Goal: Task Accomplishment & Management: Use online tool/utility

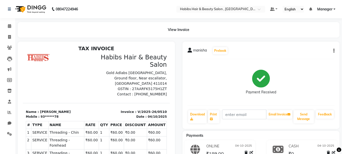
scroll to position [4, 0]
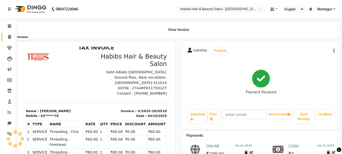
click at [7, 37] on span at bounding box center [9, 37] width 9 height 6
select select "service"
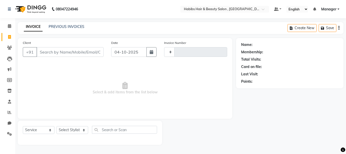
type input "0511"
select select "4842"
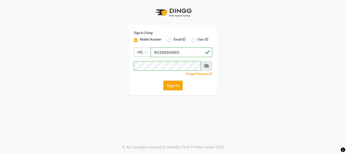
click at [175, 89] on button "Sign In" at bounding box center [172, 85] width 19 height 10
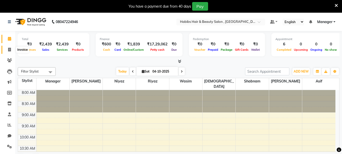
click at [10, 48] on icon at bounding box center [9, 50] width 3 height 4
select select "service"
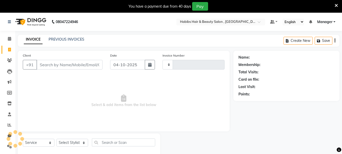
type input "0511"
select select "4842"
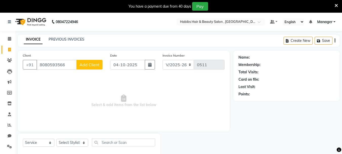
type input "8080593566"
click at [96, 63] on span "Add Client" at bounding box center [89, 64] width 20 height 5
select select "22"
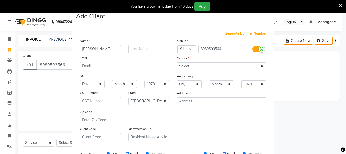
type input "[PERSON_NAME]"
click at [225, 68] on select "Select [DEMOGRAPHIC_DATA] [DEMOGRAPHIC_DATA] Other Prefer Not To Say" at bounding box center [221, 66] width 89 height 8
click at [177, 62] on select "Select [DEMOGRAPHIC_DATA] [DEMOGRAPHIC_DATA] Other Prefer Not To Say" at bounding box center [221, 66] width 89 height 8
click at [226, 67] on select "Select [DEMOGRAPHIC_DATA] [DEMOGRAPHIC_DATA] Other Prefer Not To Say" at bounding box center [221, 66] width 89 height 8
select select "[DEMOGRAPHIC_DATA]"
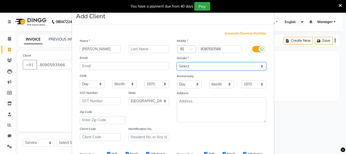
click at [177, 62] on select "Select [DEMOGRAPHIC_DATA] [DEMOGRAPHIC_DATA] Other Prefer Not To Say" at bounding box center [221, 66] width 89 height 8
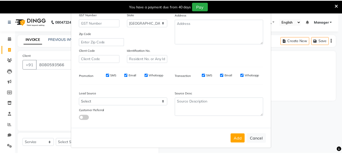
scroll to position [80, 0]
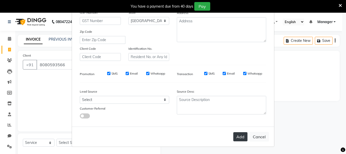
click at [241, 135] on button "Add" at bounding box center [240, 136] width 14 height 9
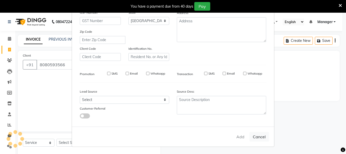
type input "80******66"
select select
select select "null"
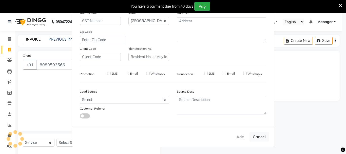
select select
checkbox input "false"
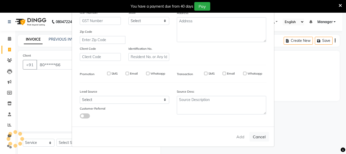
checkbox input "false"
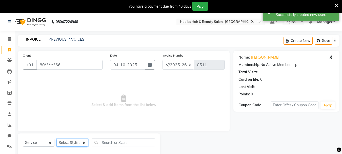
click at [75, 143] on select "Select Stylist asif Manager [PERSON_NAME] [PERSON_NAME] sajuddin [PERSON_NAME] …" at bounding box center [72, 142] width 32 height 8
select select "30049"
click at [56, 138] on select "Select Stylist asif Manager [PERSON_NAME] [PERSON_NAME] sajuddin [PERSON_NAME] …" at bounding box center [72, 142] width 32 height 8
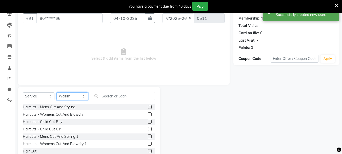
scroll to position [62, 0]
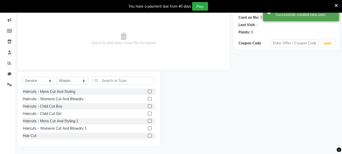
click at [157, 81] on div "Select Service Product Membership Package Voucher Prepaid Gift Card Select Styl…" at bounding box center [89, 108] width 142 height 75
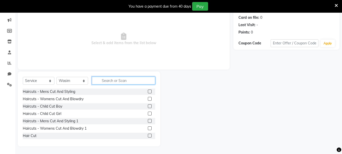
click at [136, 81] on input "text" at bounding box center [123, 80] width 63 height 8
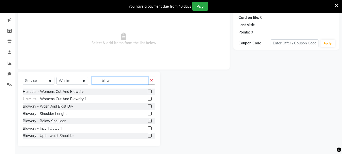
type input "blow"
click at [148, 121] on label at bounding box center [150, 121] width 4 height 4
click at [148, 121] on input "checkbox" at bounding box center [149, 120] width 3 height 3
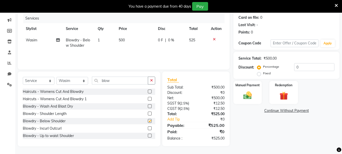
checkbox input "false"
click at [137, 34] on th "Price" at bounding box center [135, 28] width 39 height 11
drag, startPoint x: 135, startPoint y: 44, endPoint x: 123, endPoint y: 43, distance: 11.7
click at [135, 44] on td "500" at bounding box center [135, 42] width 39 height 17
select select "30049"
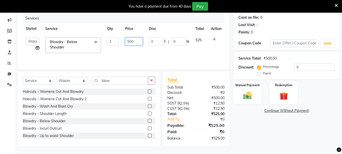
drag, startPoint x: 138, startPoint y: 41, endPoint x: 124, endPoint y: 41, distance: 13.7
click at [124, 41] on td "500" at bounding box center [134, 45] width 24 height 22
type input "350"
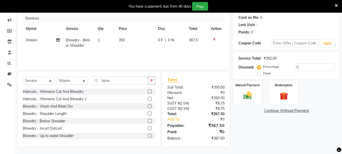
click at [200, 56] on div "Services Stylist Service Qty Price Disc Total Action Wasim Blowdry - Below Shou…" at bounding box center [124, 39] width 202 height 51
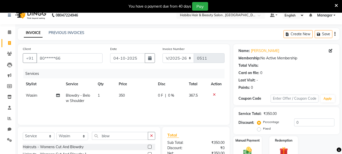
scroll to position [0, 0]
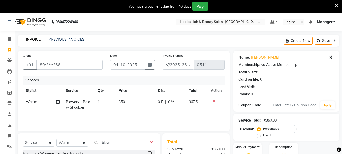
click at [334, 40] on button "button" at bounding box center [334, 41] width 1 height 12
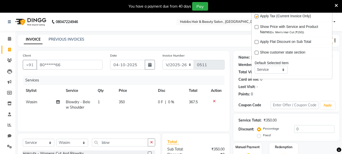
click at [255, 15] on label at bounding box center [257, 16] width 4 height 4
click at [255, 15] on input "checkbox" at bounding box center [256, 16] width 3 height 3
checkbox input "false"
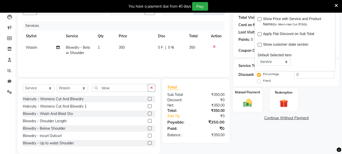
scroll to position [62, 0]
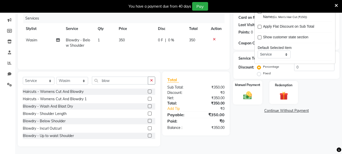
click at [257, 89] on div "Manual Payment" at bounding box center [248, 92] width 30 height 24
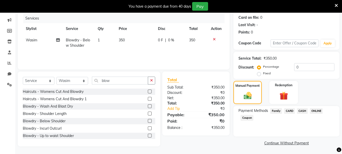
click at [317, 110] on span "ONLINE" at bounding box center [316, 111] width 13 height 6
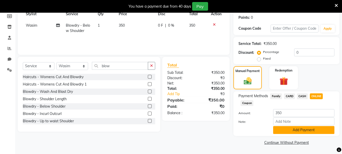
click at [313, 126] on button "Add Payment" at bounding box center [303, 130] width 61 height 8
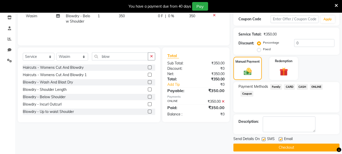
scroll to position [91, 0]
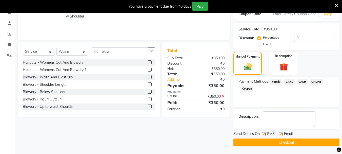
click at [311, 138] on button "Checkout" at bounding box center [286, 142] width 106 height 8
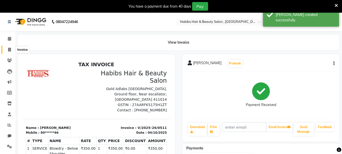
click at [9, 49] on icon at bounding box center [9, 50] width 3 height 4
select select "service"
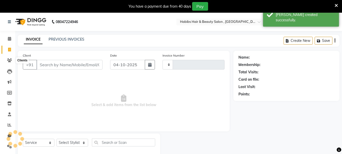
scroll to position [13, 0]
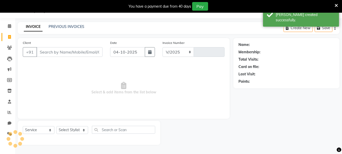
select select "4842"
type input "0512"
